Goal: Check status: Check status

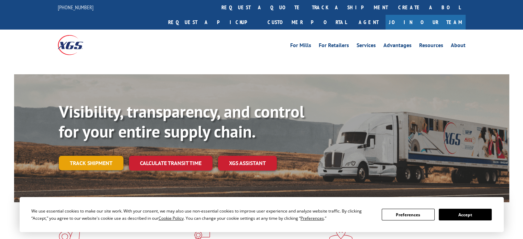
click at [98, 156] on link "Track shipment" at bounding box center [91, 163] width 65 height 14
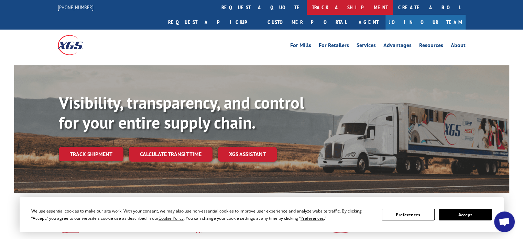
click at [307, 12] on link "track a shipment" at bounding box center [350, 7] width 86 height 15
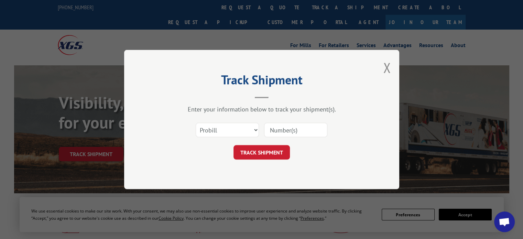
click at [282, 129] on input at bounding box center [295, 130] width 63 height 14
paste input "17620908"
type input "17620908"
click at [274, 147] on button "TRACK SHIPMENT" at bounding box center [261, 152] width 56 height 14
